Goal: Transaction & Acquisition: Purchase product/service

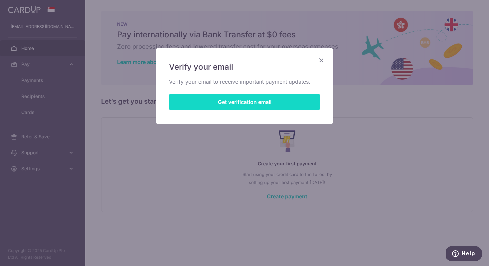
click at [252, 102] on button "Get verification email" at bounding box center [244, 102] width 151 height 17
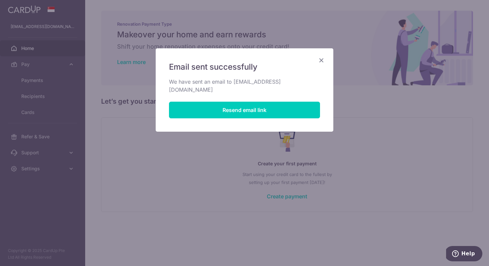
click at [321, 60] on icon "Close" at bounding box center [322, 60] width 8 height 8
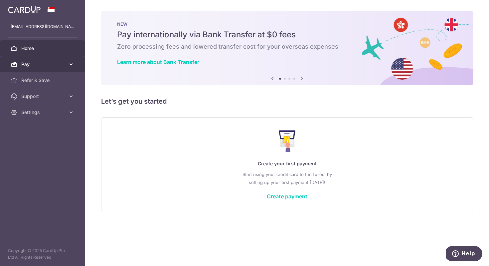
click at [59, 65] on span "Pay" at bounding box center [43, 64] width 44 height 7
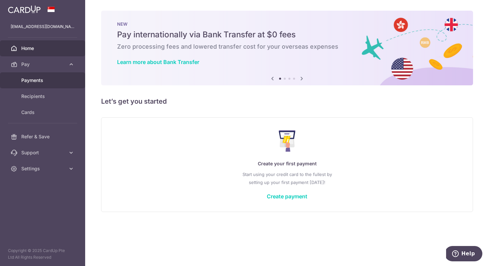
click at [44, 84] on link "Payments" at bounding box center [42, 80] width 85 height 16
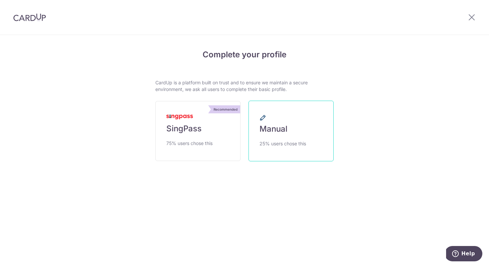
click at [277, 132] on span "Manual" at bounding box center [274, 128] width 28 height 11
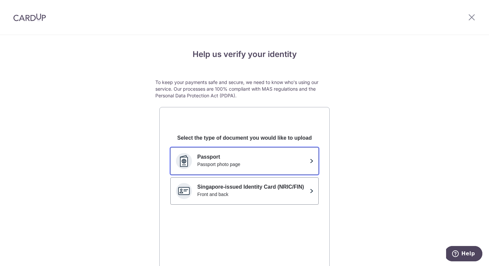
click at [259, 163] on div "Passport photo page" at bounding box center [252, 164] width 110 height 7
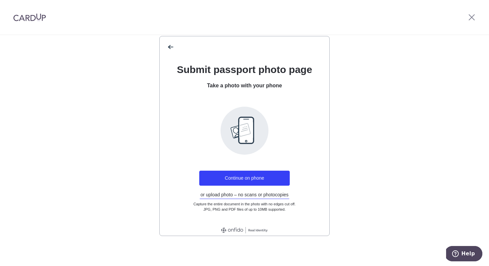
scroll to position [72, 0]
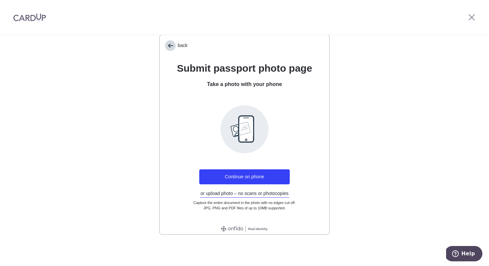
click at [172, 47] on span "back" at bounding box center [170, 45] width 11 height 11
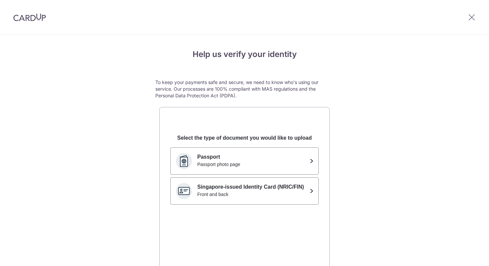
scroll to position [0, 0]
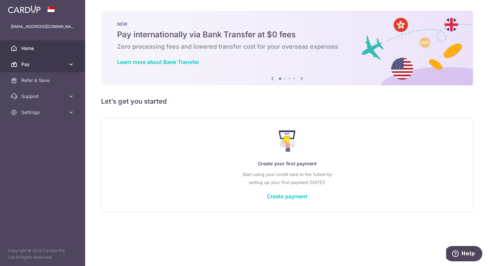
click at [34, 65] on span "Pay" at bounding box center [43, 64] width 44 height 7
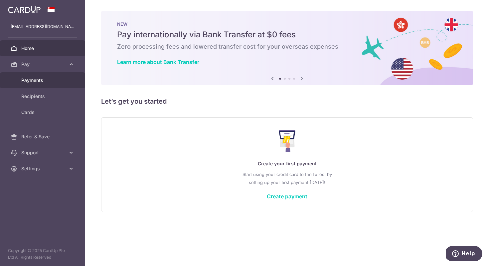
click at [49, 84] on link "Payments" at bounding box center [42, 80] width 85 height 16
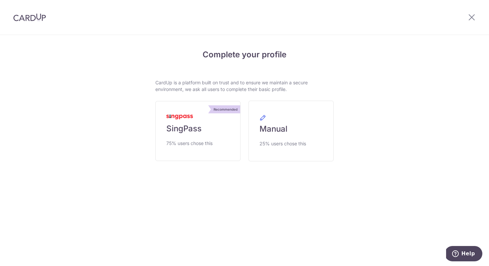
click at [467, 18] on div at bounding box center [472, 17] width 35 height 35
click at [472, 19] on icon at bounding box center [472, 17] width 8 height 8
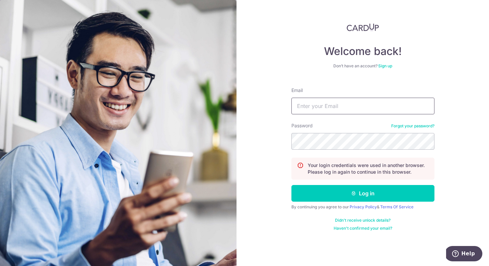
click at [341, 104] on input "Email" at bounding box center [363, 106] width 143 height 17
type input "[EMAIL_ADDRESS][DOMAIN_NAME]"
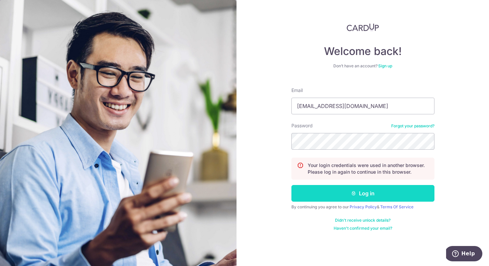
click at [328, 197] on button "Log in" at bounding box center [363, 193] width 143 height 17
